Goal: Task Accomplishment & Management: Complete application form

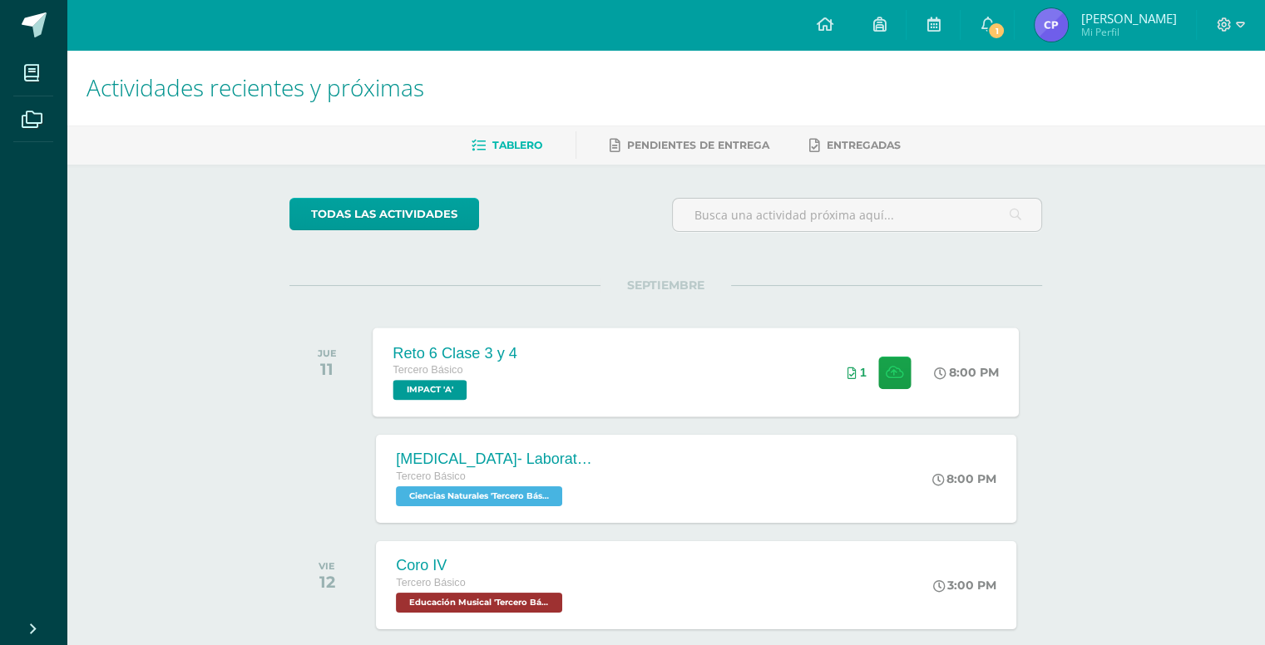
click at [596, 381] on div "Reto 6 Clase 3 y 4 Tercero Básico IMPACT 'A' 8:00 PM 1 Reto 6 Clase 3 y 4 IMPACT" at bounding box center [696, 372] width 646 height 89
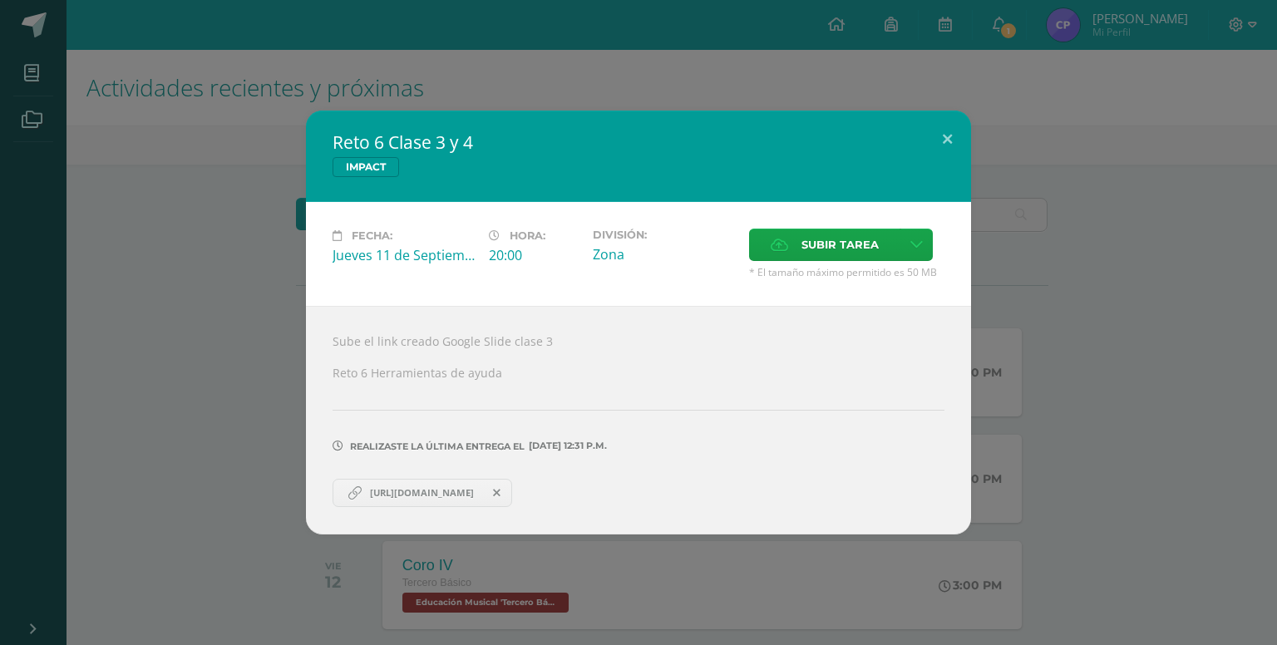
click at [501, 491] on icon at bounding box center [496, 493] width 7 height 12
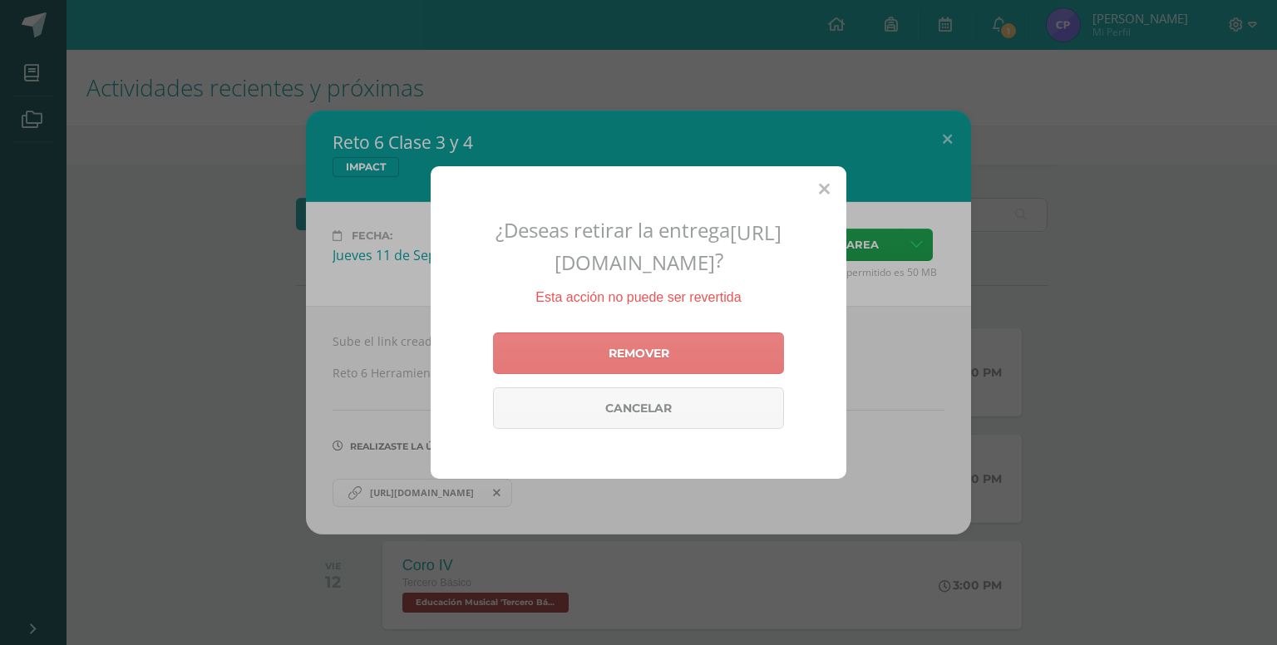
click at [671, 374] on link "Remover" at bounding box center [638, 354] width 291 height 42
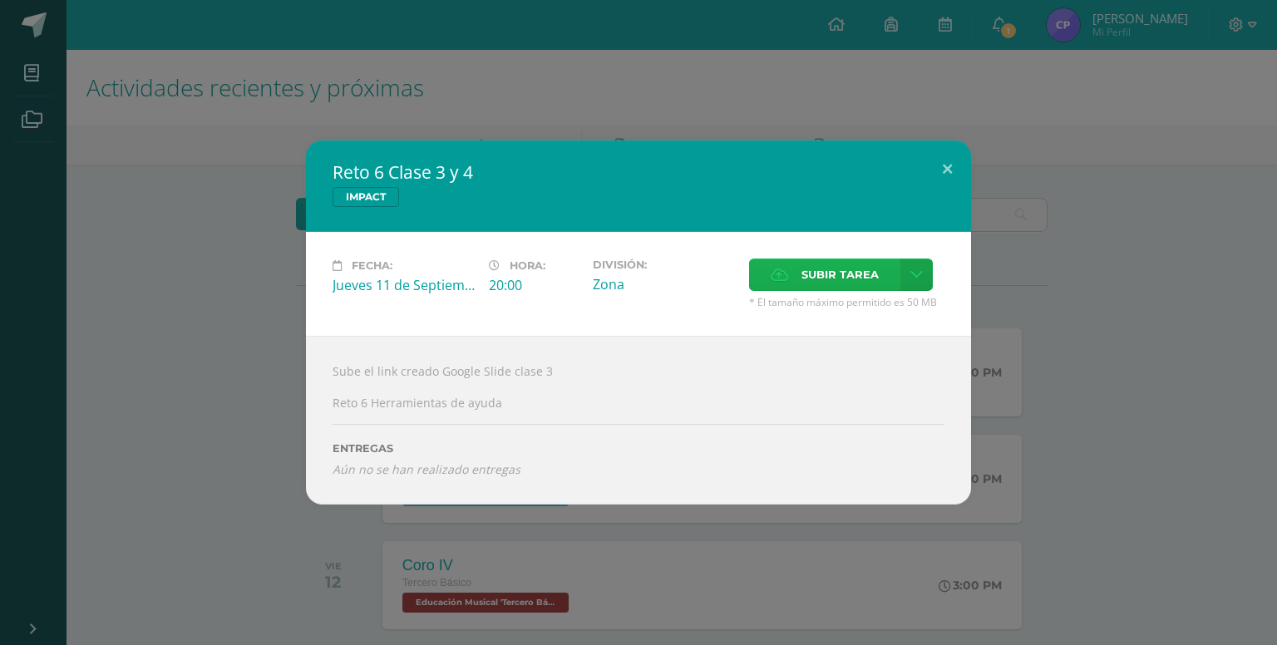
click at [884, 276] on label "Subir tarea" at bounding box center [824, 275] width 151 height 32
click at [0, 0] on input "Subir tarea" at bounding box center [0, 0] width 0 height 0
click at [916, 274] on icon at bounding box center [917, 275] width 12 height 14
click at [852, 308] on span "Subir enlace" at bounding box center [845, 312] width 70 height 16
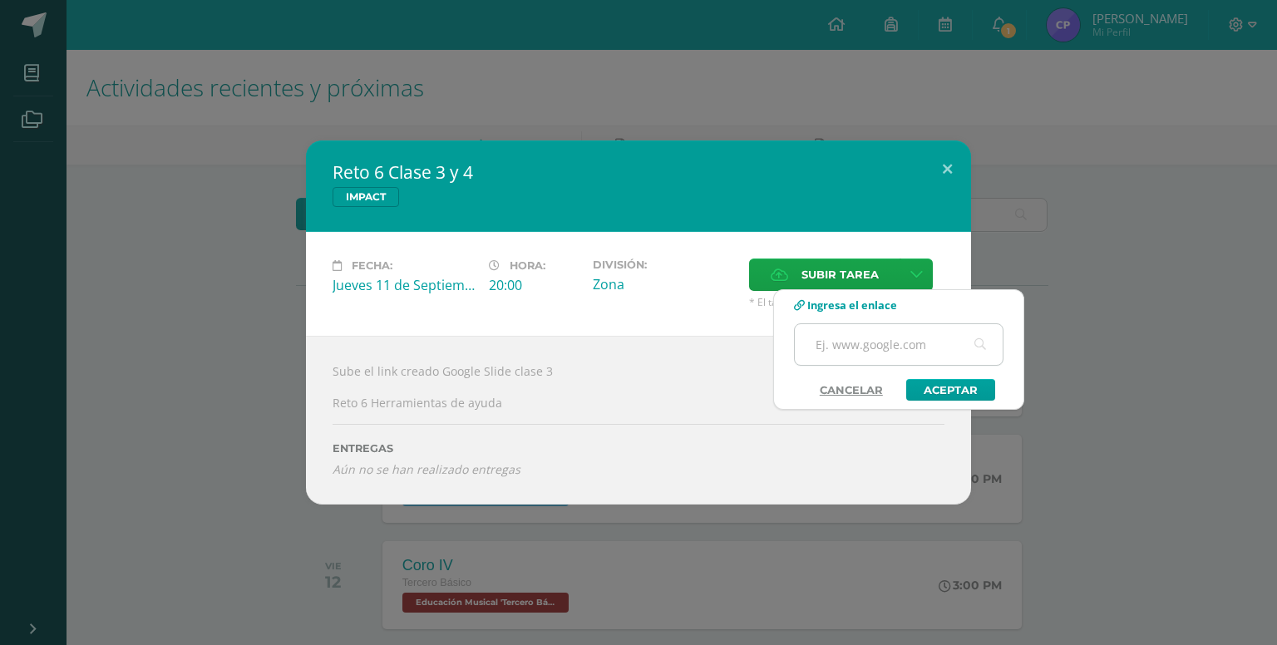
click at [881, 351] on input "text" at bounding box center [899, 344] width 208 height 41
paste input "https://docs.google.com/presentation/d/1Rp8tW5s8_dmtd2BJ1Tbc9D-BabvNyZbs0dludJE…"
type input "https://docs.google.com/presentation/d/1Rp8tW5s8_dmtd2BJ1Tbc9D-BabvNyZbs0dludJE…"
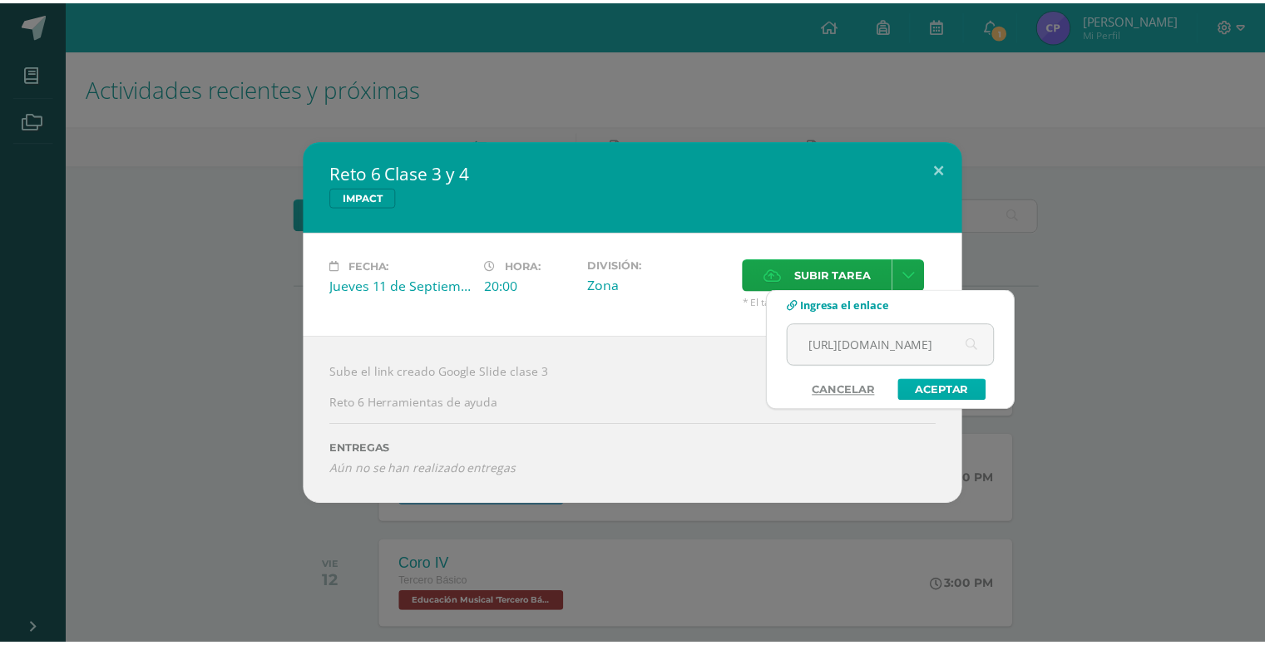
scroll to position [0, 0]
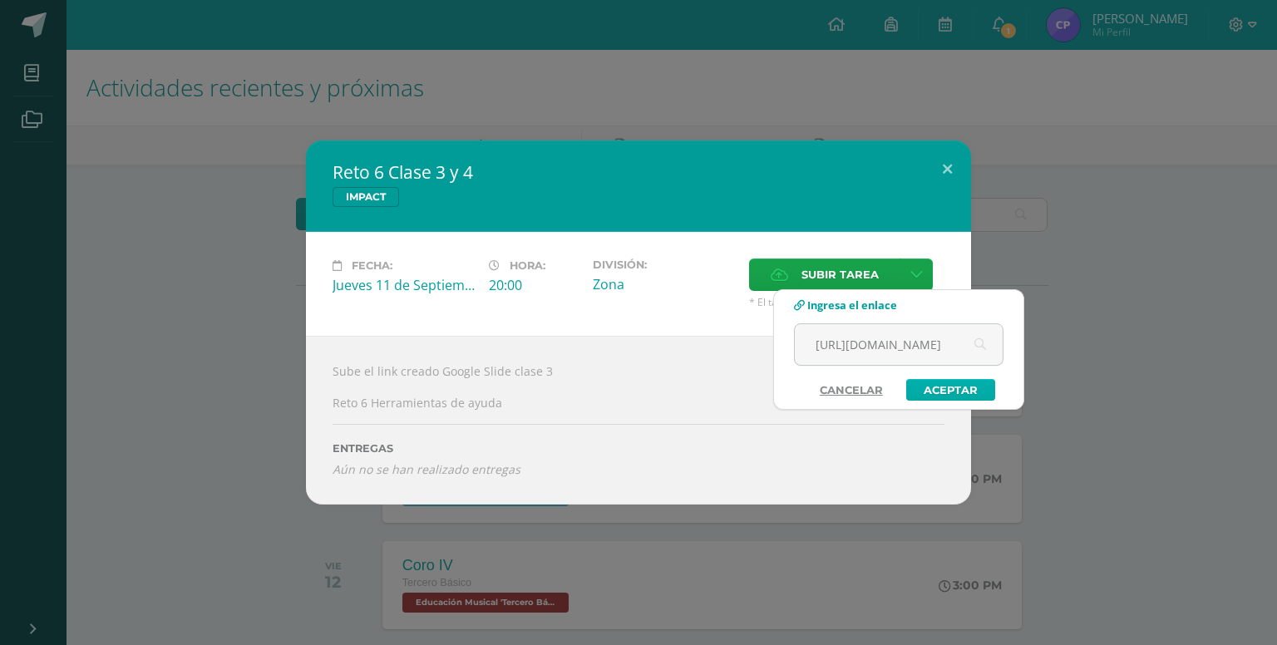
click at [970, 397] on link "Aceptar" at bounding box center [950, 390] width 89 height 22
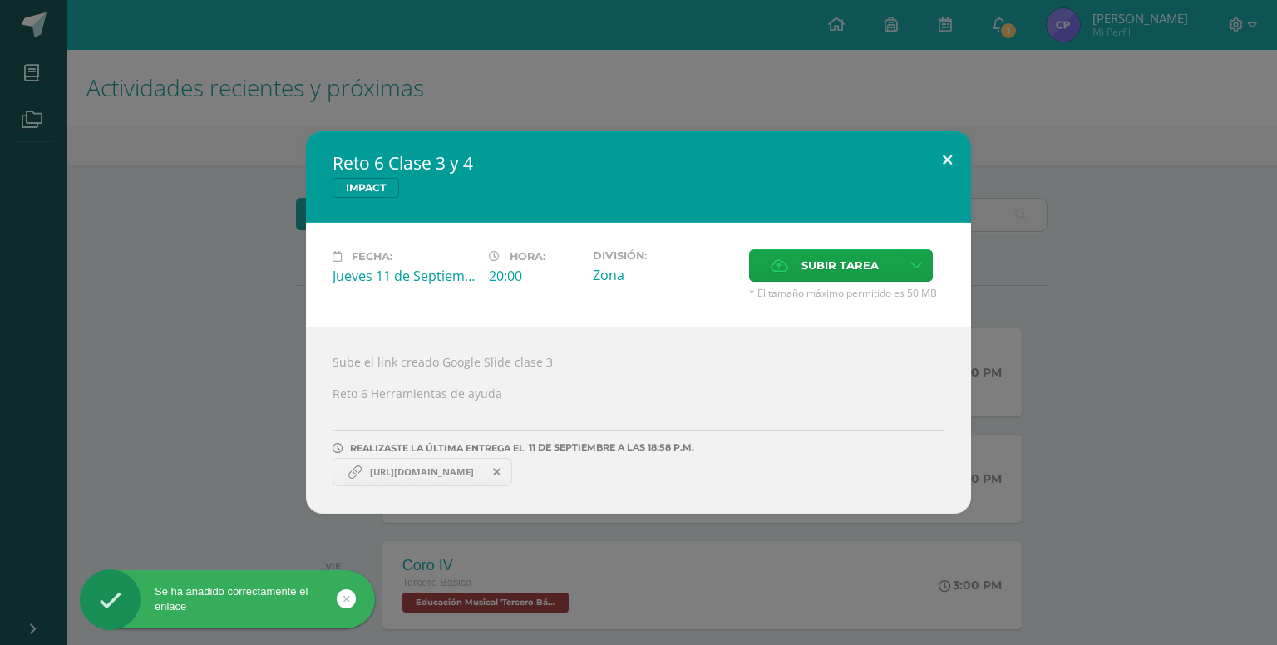
click at [939, 149] on button at bounding box center [947, 159] width 47 height 57
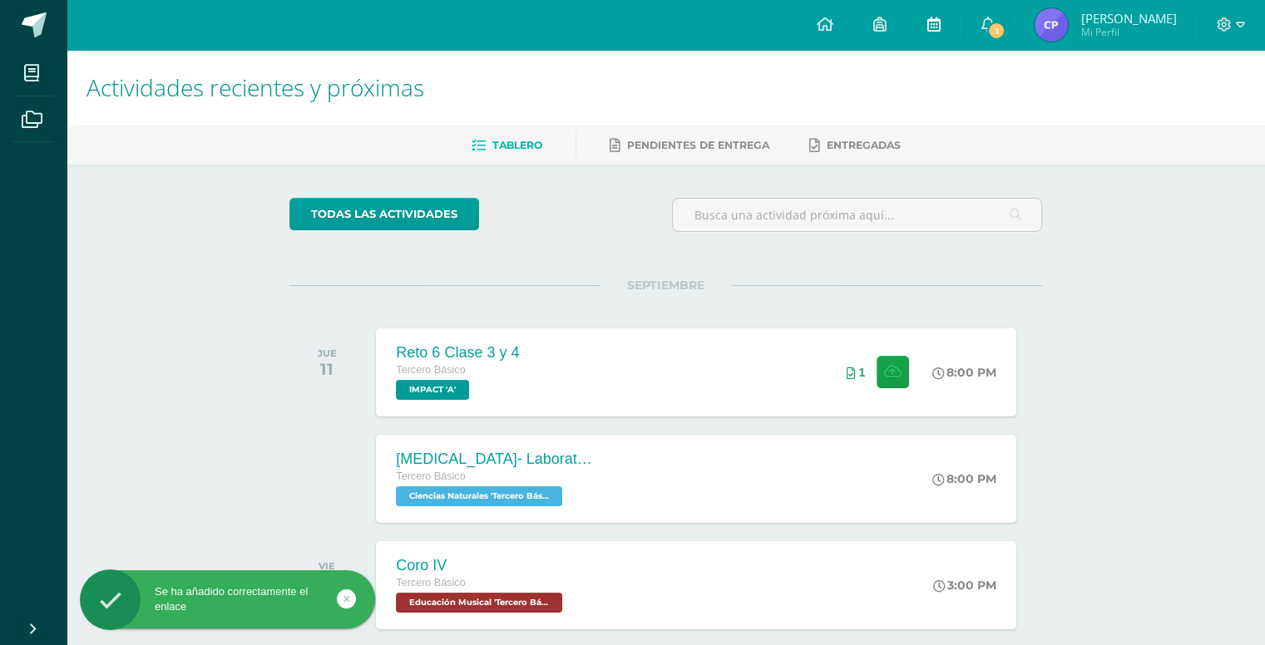
click at [934, 25] on icon at bounding box center [932, 24] width 13 height 15
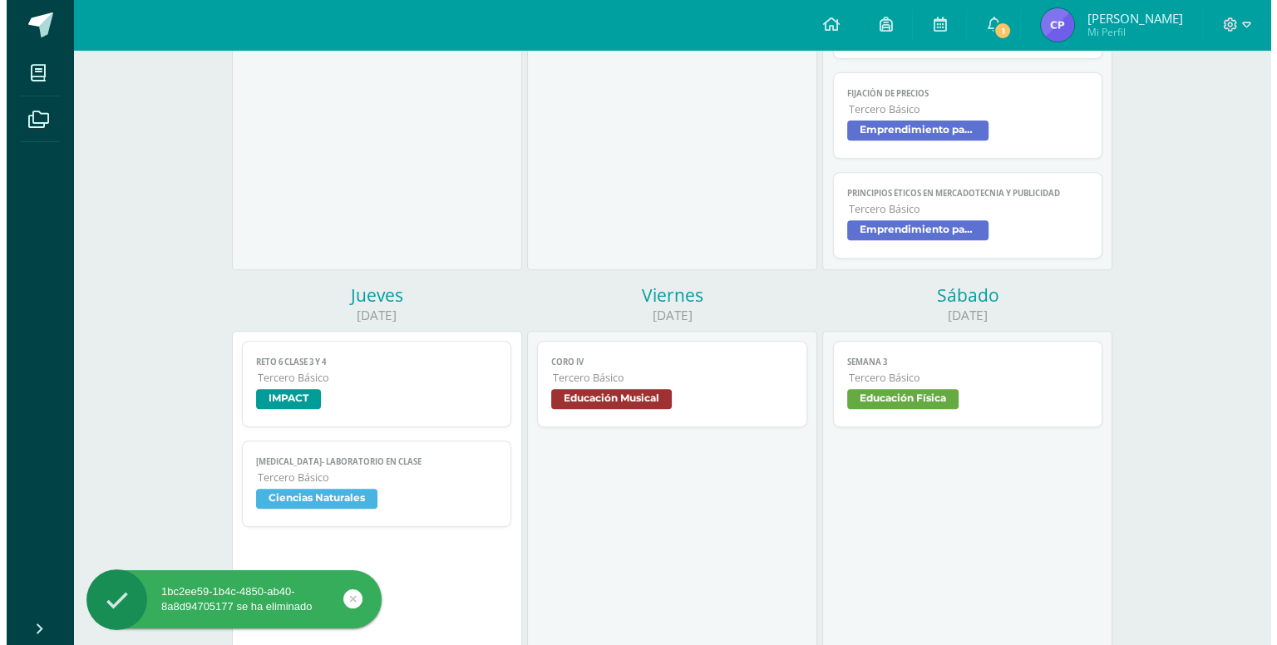
scroll to position [649, 0]
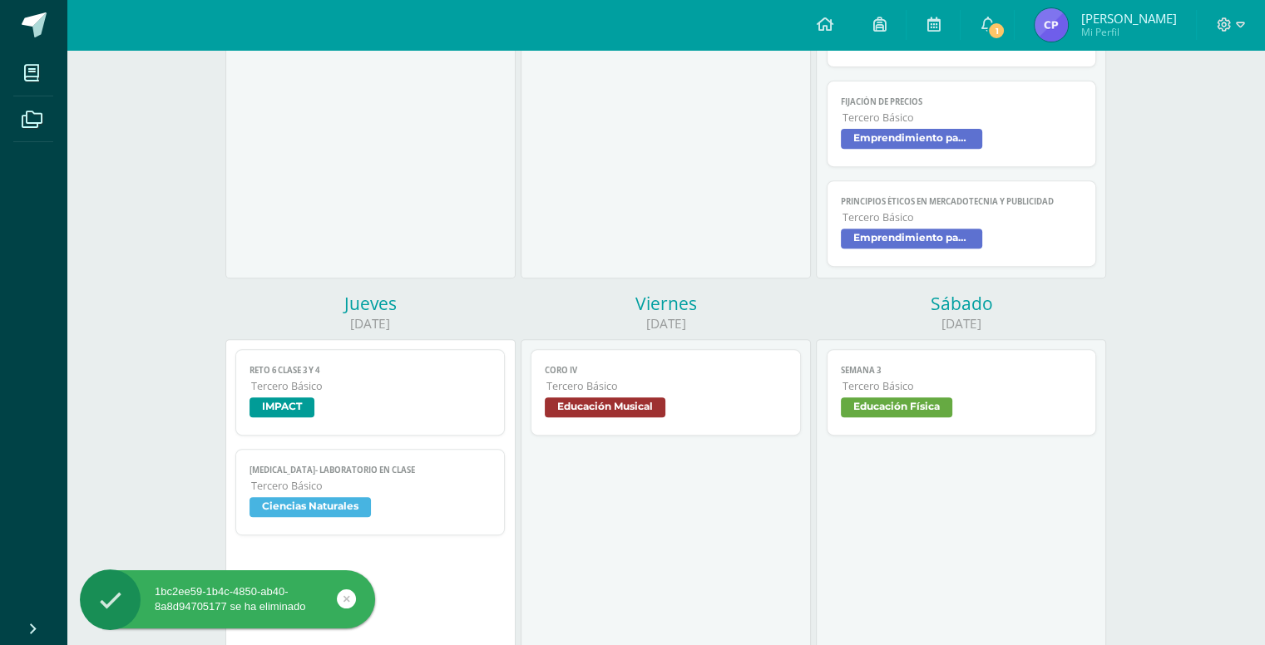
click at [999, 125] on span "Tercero Básico" at bounding box center [962, 118] width 240 height 14
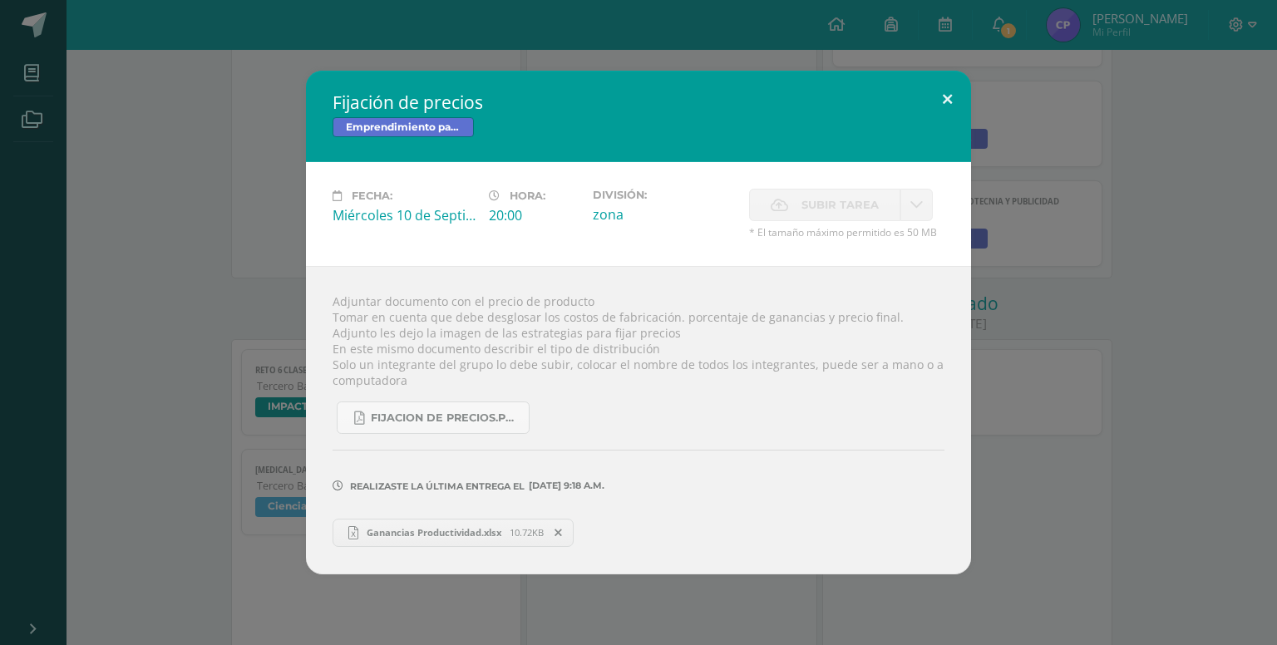
click at [952, 100] on button at bounding box center [947, 99] width 47 height 57
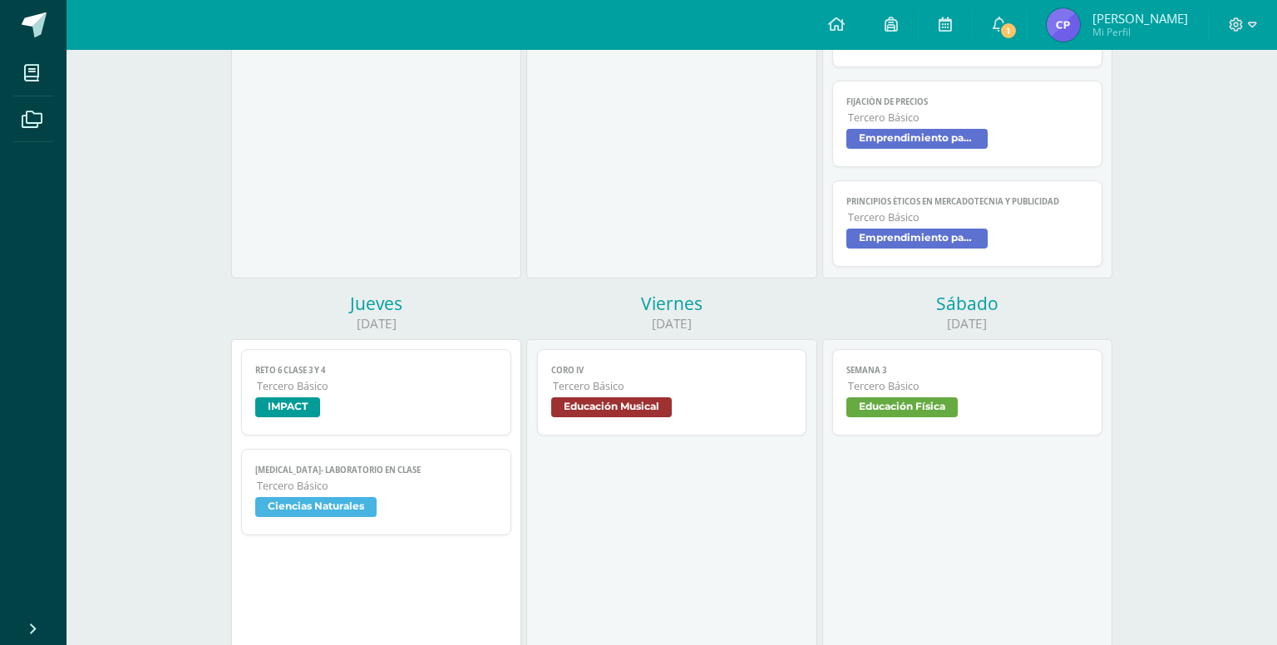
click at [1042, 247] on div "Fijación de precios Emprendimiento para la Productividad Fecha: [DATE] Hora: 20…" at bounding box center [639, 322] width 1264 height 503
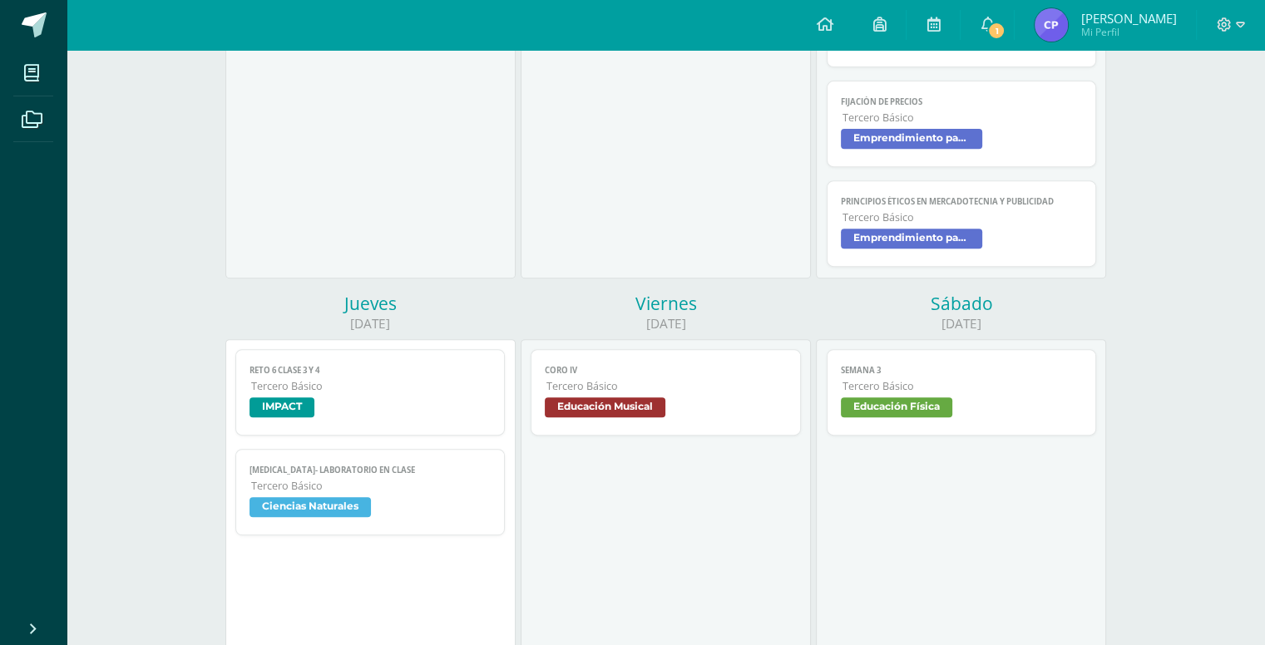
click at [965, 234] on span "Emprendimiento para la Productividad" at bounding box center [911, 239] width 141 height 20
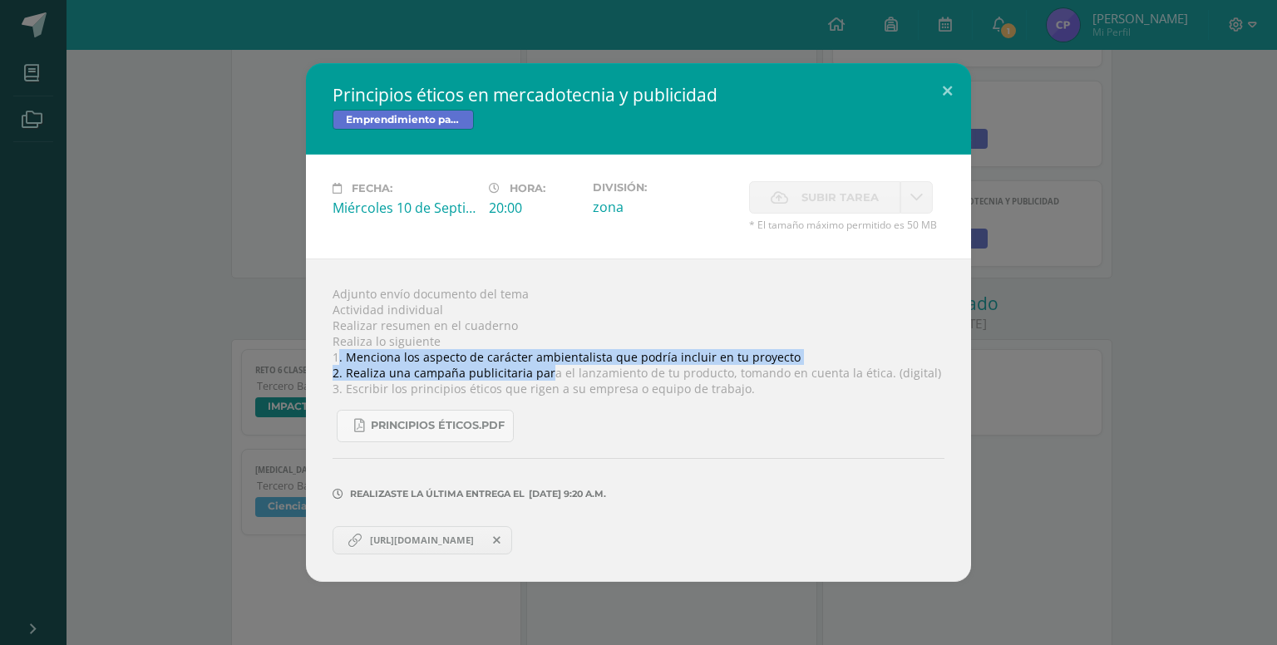
drag, startPoint x: 340, startPoint y: 362, endPoint x: 544, endPoint y: 372, distance: 204.0
click at [544, 372] on div "Adjunto envío documento del tema Actividad individual Realizar resumen en el cu…" at bounding box center [638, 420] width 665 height 323
click at [410, 419] on link "Principios éticos.pdf" at bounding box center [425, 426] width 177 height 32
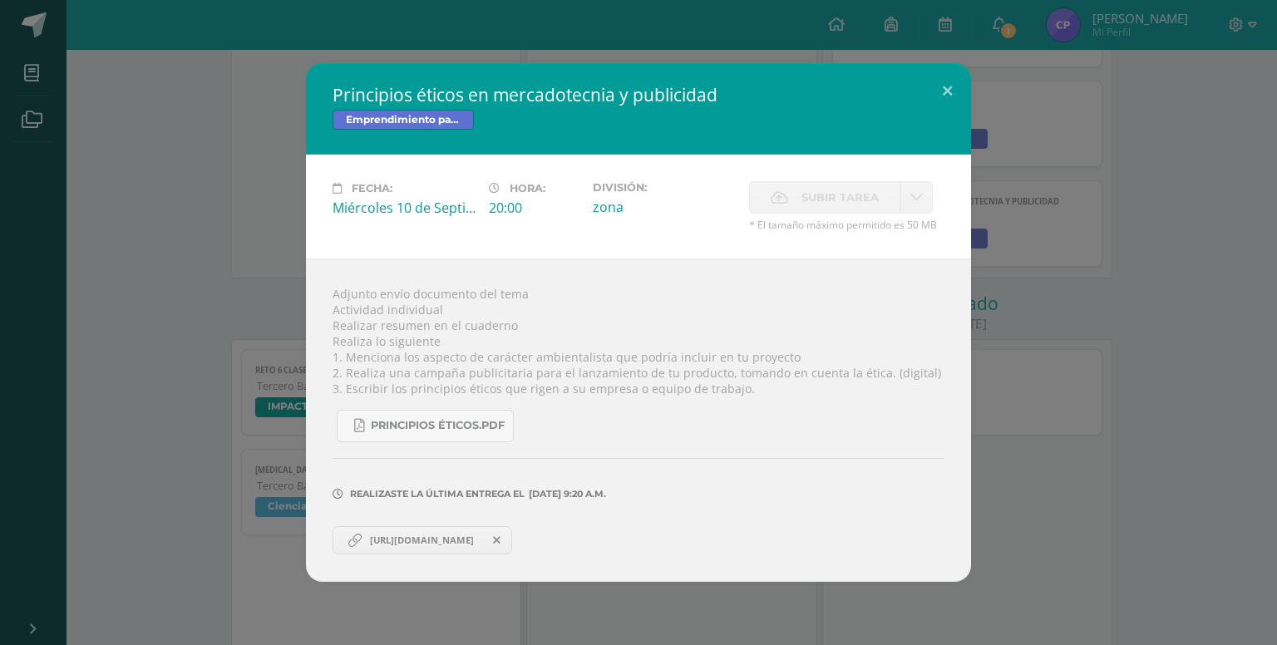
click at [348, 338] on div "Adjunto envío documento del tema Actividad individual Realizar resumen en el cu…" at bounding box center [638, 420] width 665 height 323
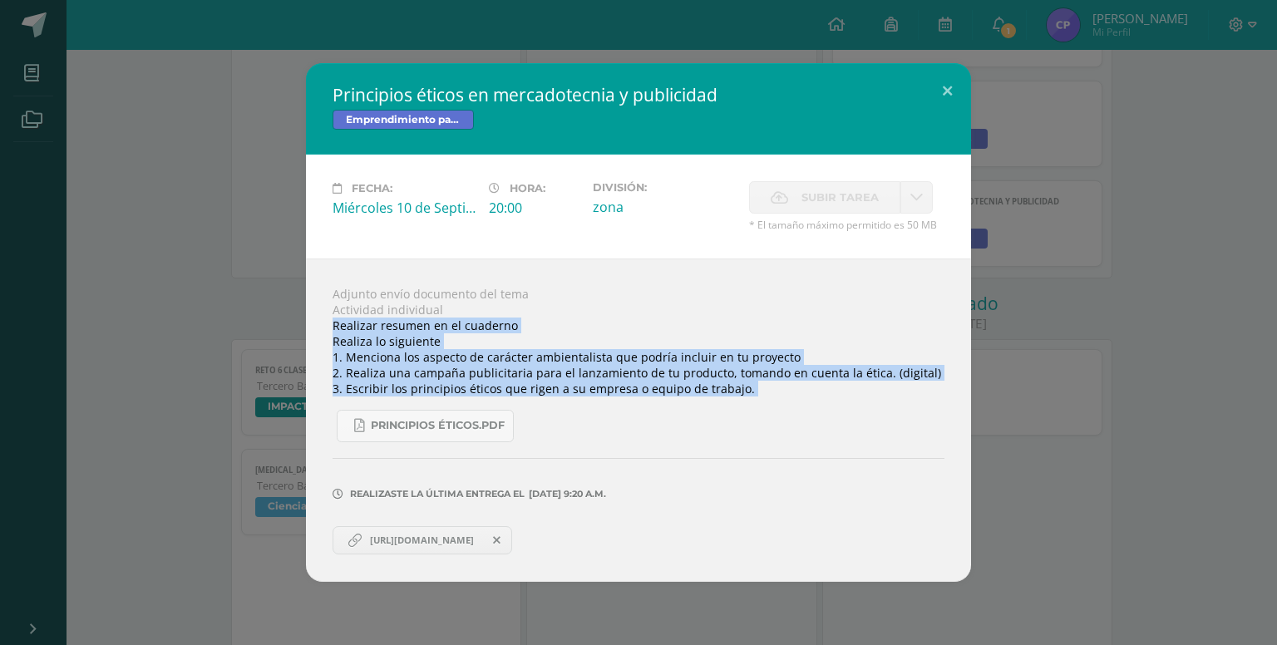
drag, startPoint x: 326, startPoint y: 329, endPoint x: 747, endPoint y: 417, distance: 429.9
click at [747, 417] on div "Adjunto envío documento del tema Actividad individual Realizar resumen en el cu…" at bounding box center [638, 420] width 665 height 323
copy div "Realizar resumen en el cuaderno Realiza lo siguiente 1. Menciona los aspecto de…"
click at [456, 543] on span "[URL][DOMAIN_NAME]" at bounding box center [422, 540] width 121 height 13
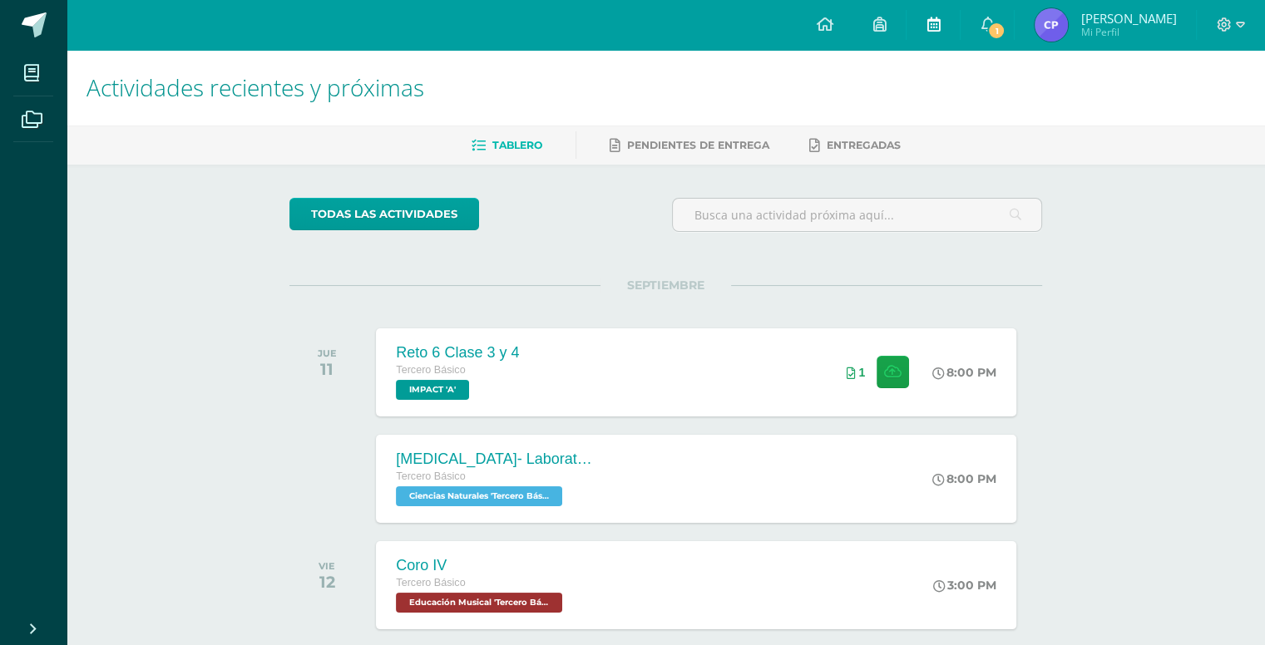
click at [929, 23] on link at bounding box center [932, 25] width 53 height 50
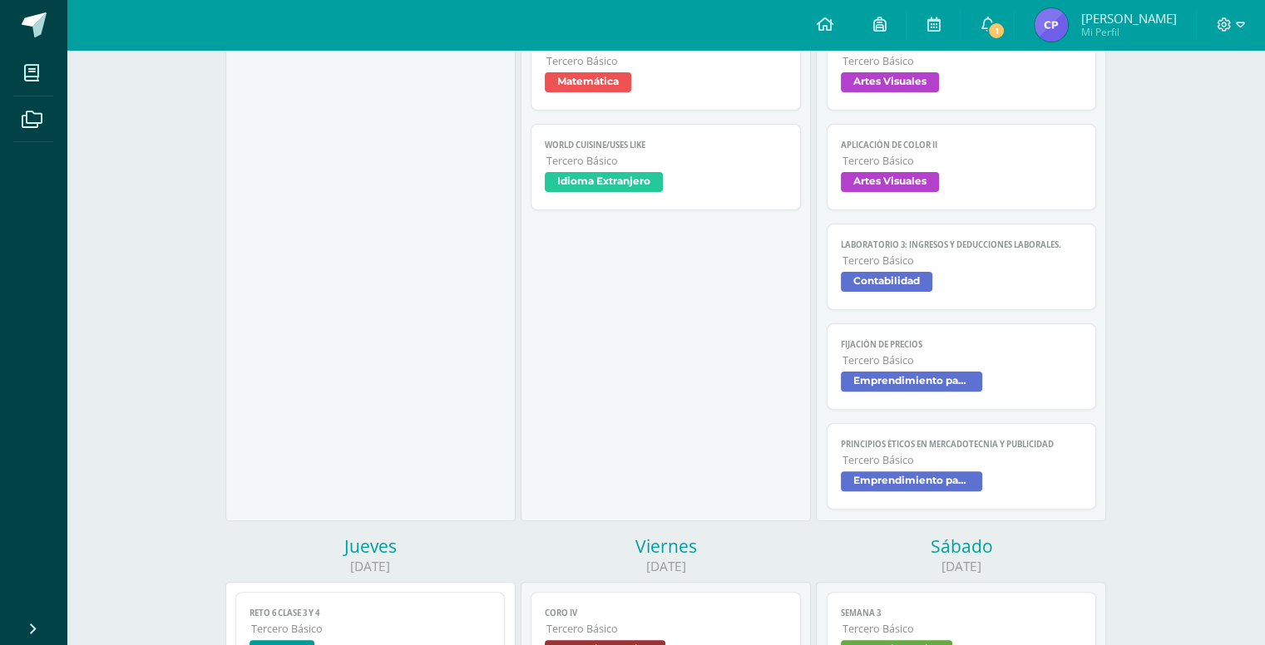
scroll to position [409, 0]
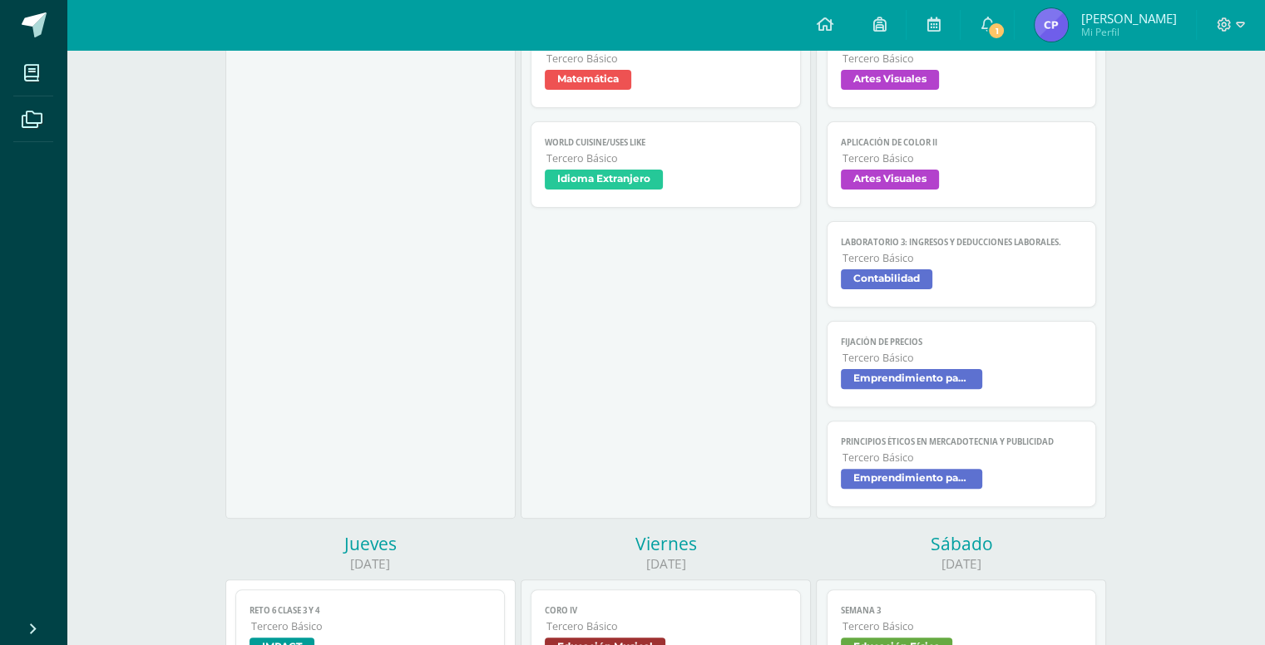
click at [1054, 255] on span "Tercero Básico" at bounding box center [962, 258] width 240 height 14
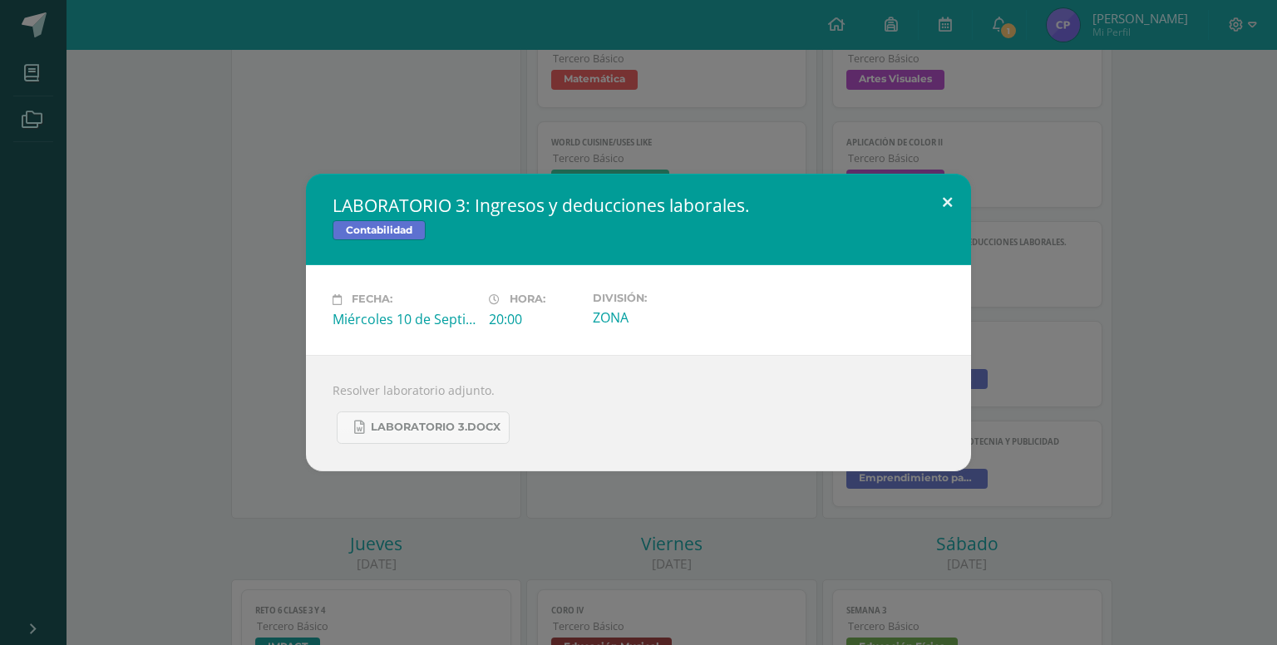
click at [942, 197] on button at bounding box center [947, 202] width 47 height 57
